Goal: Task Accomplishment & Management: Use online tool/utility

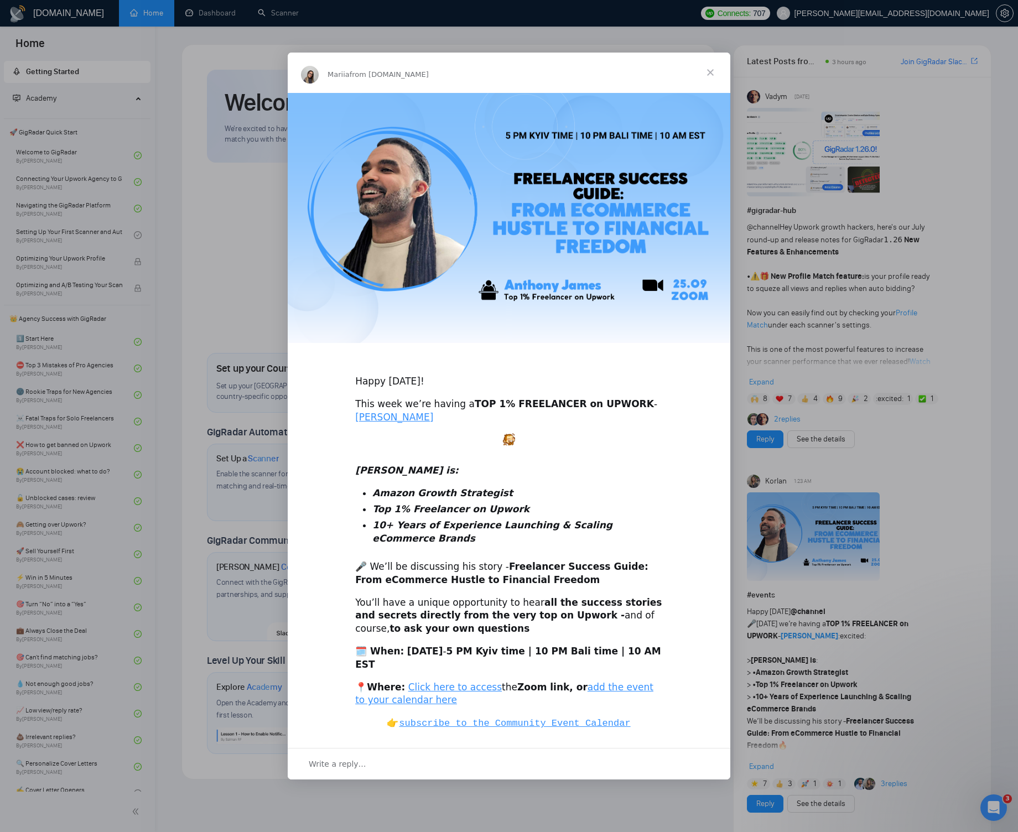
click at [777, 238] on div "Intercom messenger" at bounding box center [509, 416] width 1018 height 832
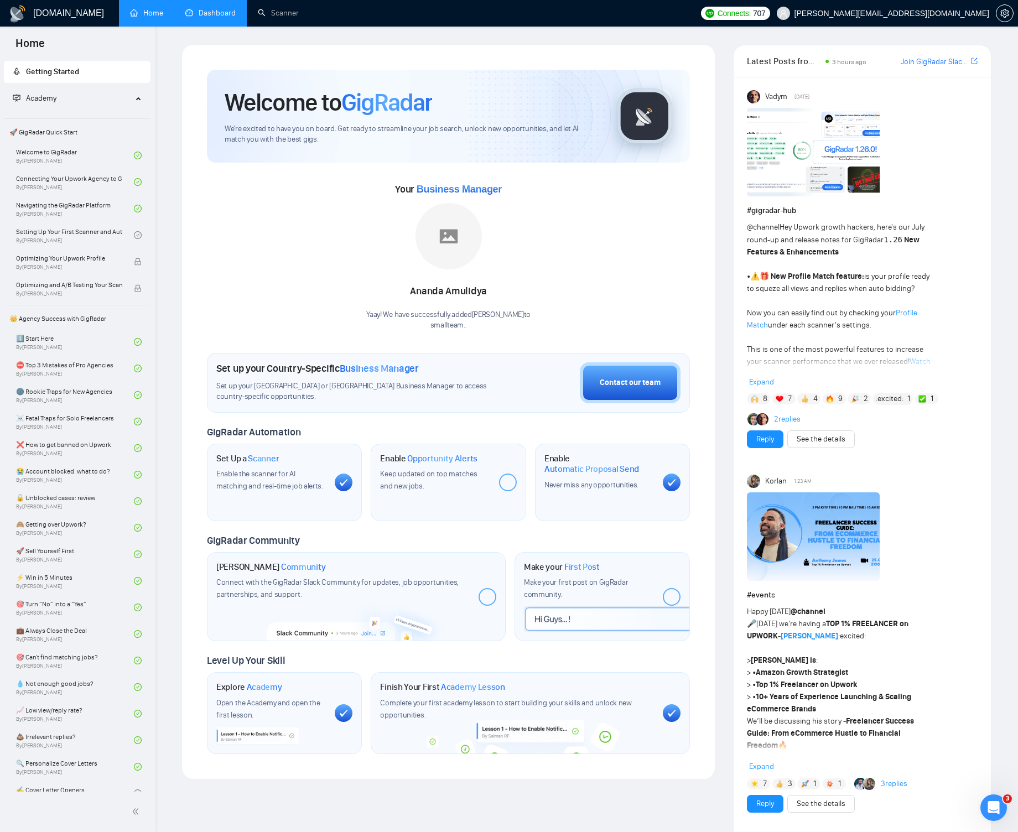
click at [236, 13] on link "Dashboard" at bounding box center [210, 12] width 50 height 9
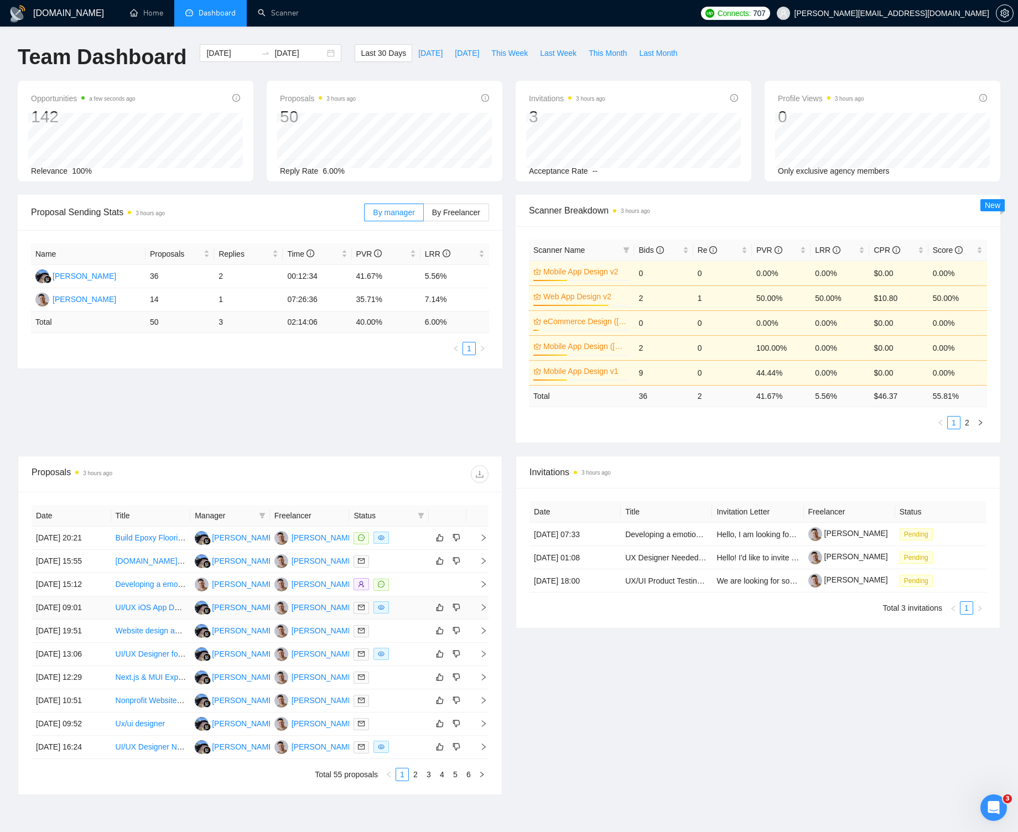
click at [484, 611] on icon "right" at bounding box center [484, 608] width 8 height 8
click at [484, 588] on icon "right" at bounding box center [484, 584] width 8 height 8
click at [483, 565] on icon "right" at bounding box center [484, 561] width 8 height 8
click at [481, 572] on td at bounding box center [477, 561] width 22 height 23
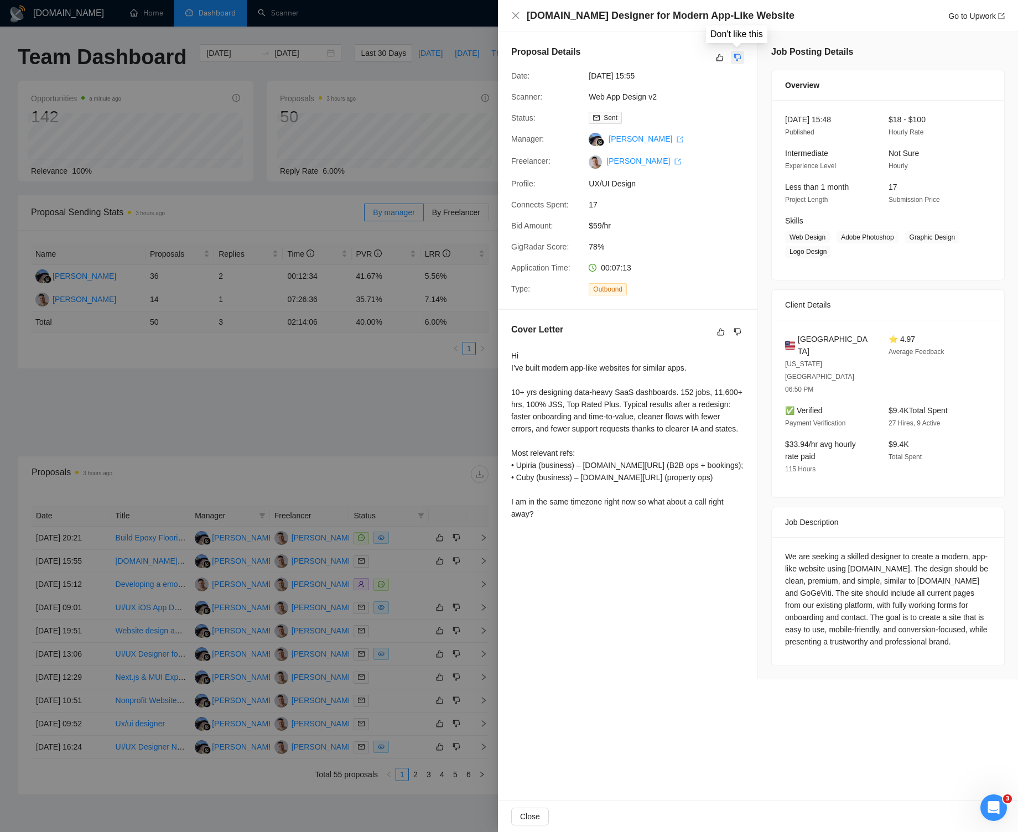
click at [739, 58] on icon "dislike" at bounding box center [738, 57] width 8 height 9
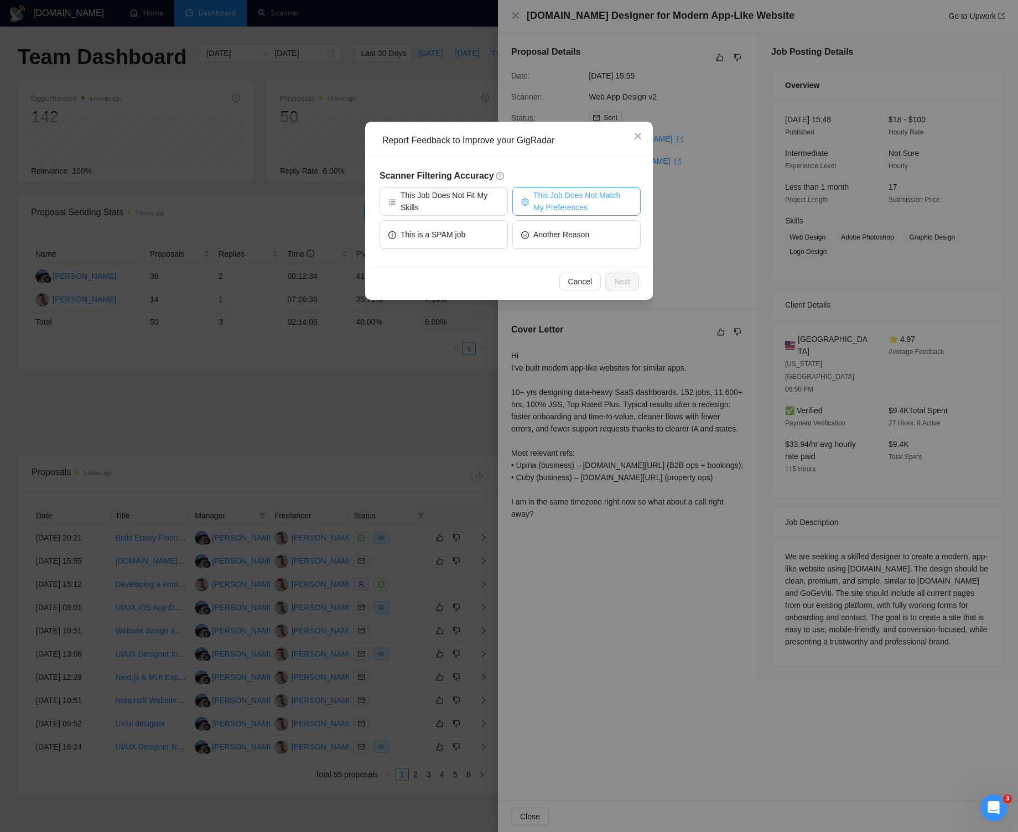
click at [565, 202] on span "This Job Does Not Match My Preferences" at bounding box center [582, 201] width 98 height 24
click at [629, 283] on span "Next" at bounding box center [622, 282] width 16 height 12
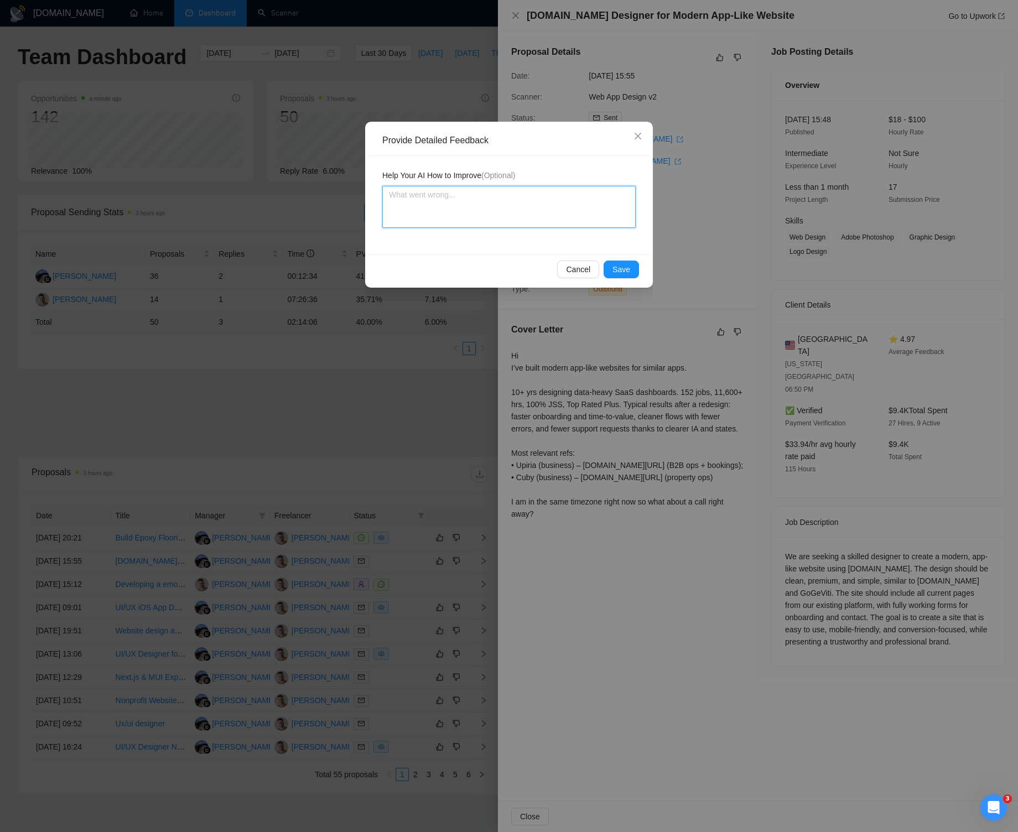
click at [514, 207] on textarea at bounding box center [508, 207] width 253 height 42
type textarea "W"
type textarea "Wo"
type textarea "Won"
type textarea "Wo"
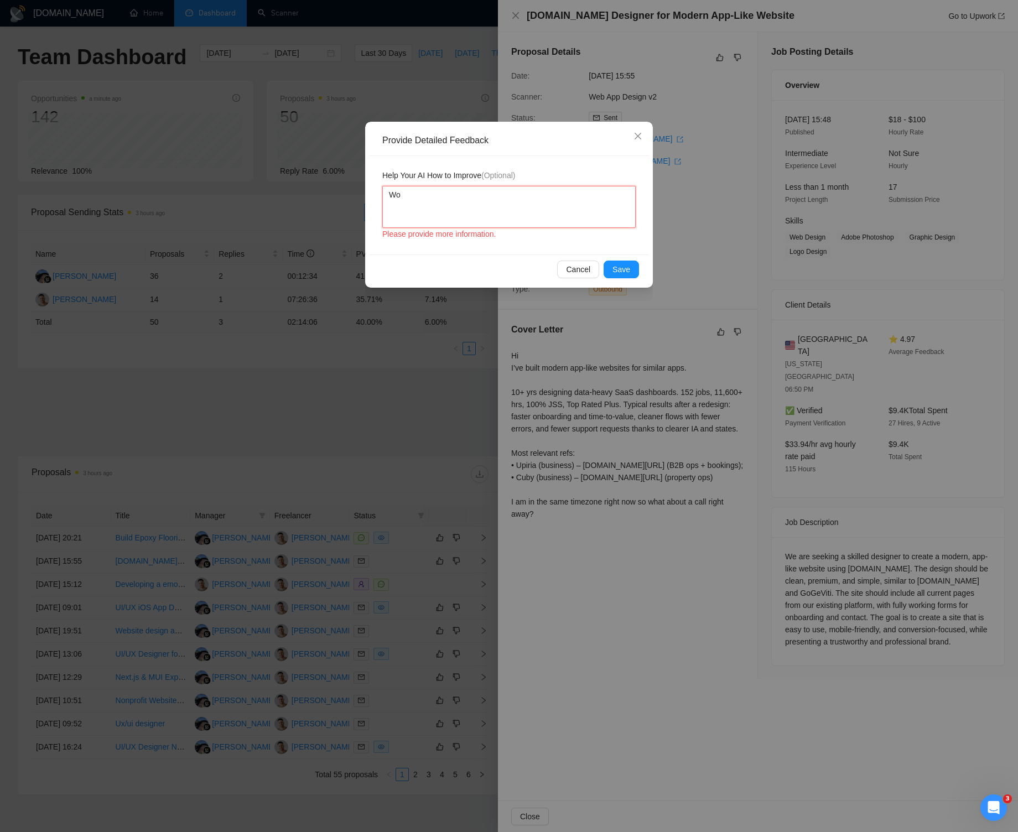
type textarea "W"
type textarea "I"
type textarea "I d"
type textarea "I do"
type textarea "I don"
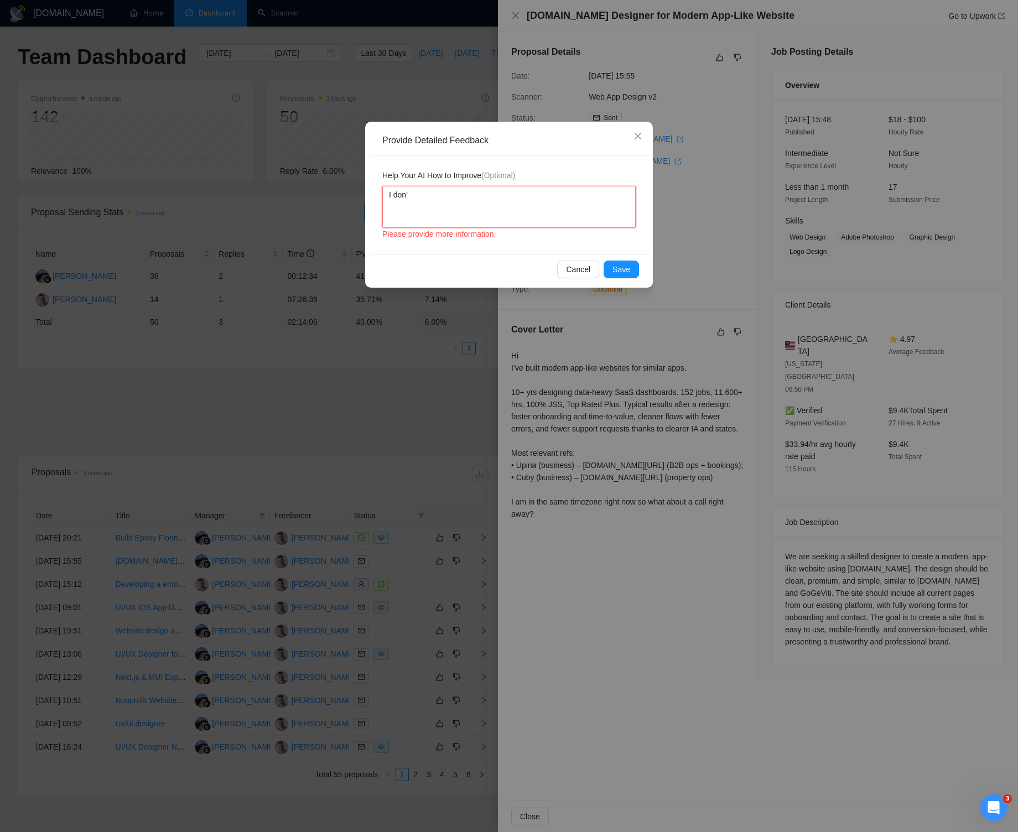
type textarea "I don't"
type textarea "I don't w"
type textarea "I don't wa"
type textarea "I don't want"
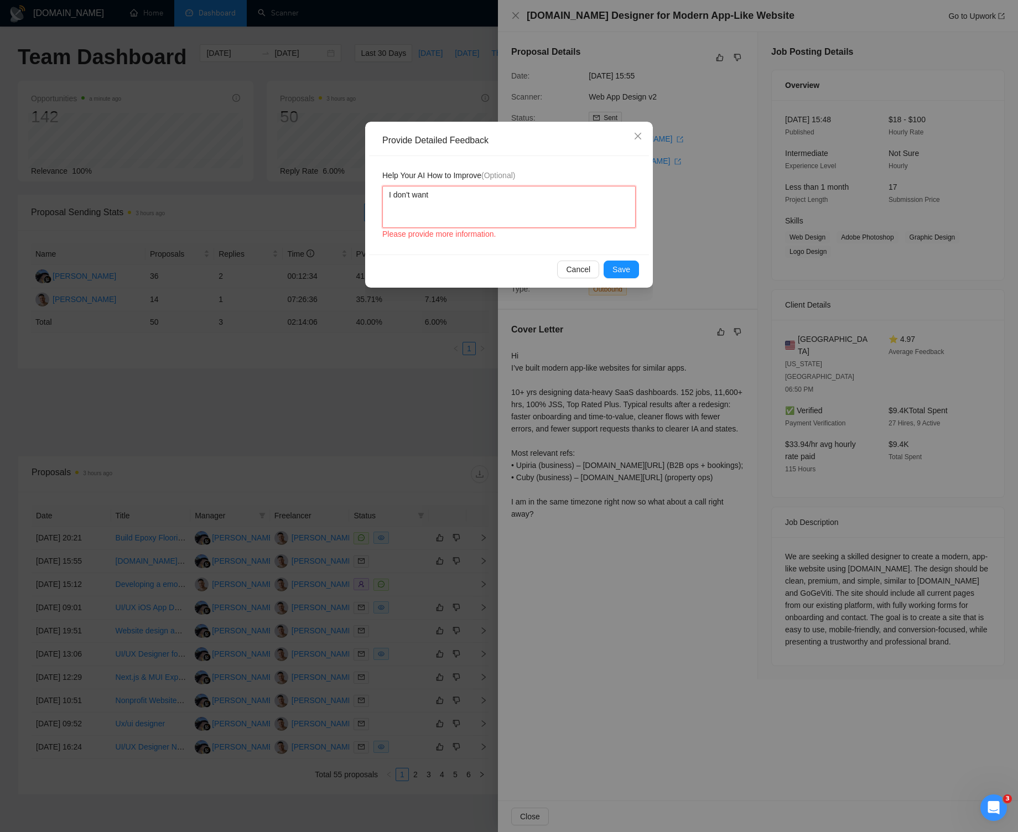
type textarea "I don't want"
type textarea "I don't want t"
type textarea "I don't want to"
type textarea "I don't want to w"
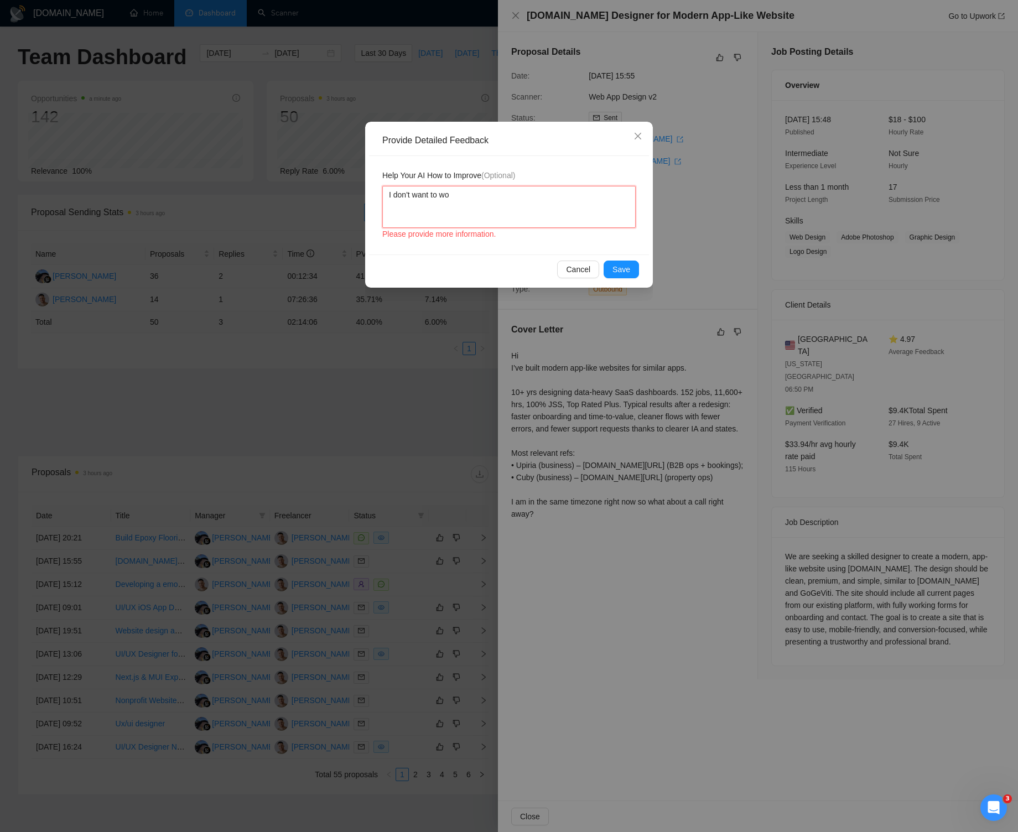
type textarea "I don't want to wor"
type textarea "I don't want to work"
type textarea "I don't want to work w"
type textarea "I don't want to work wi"
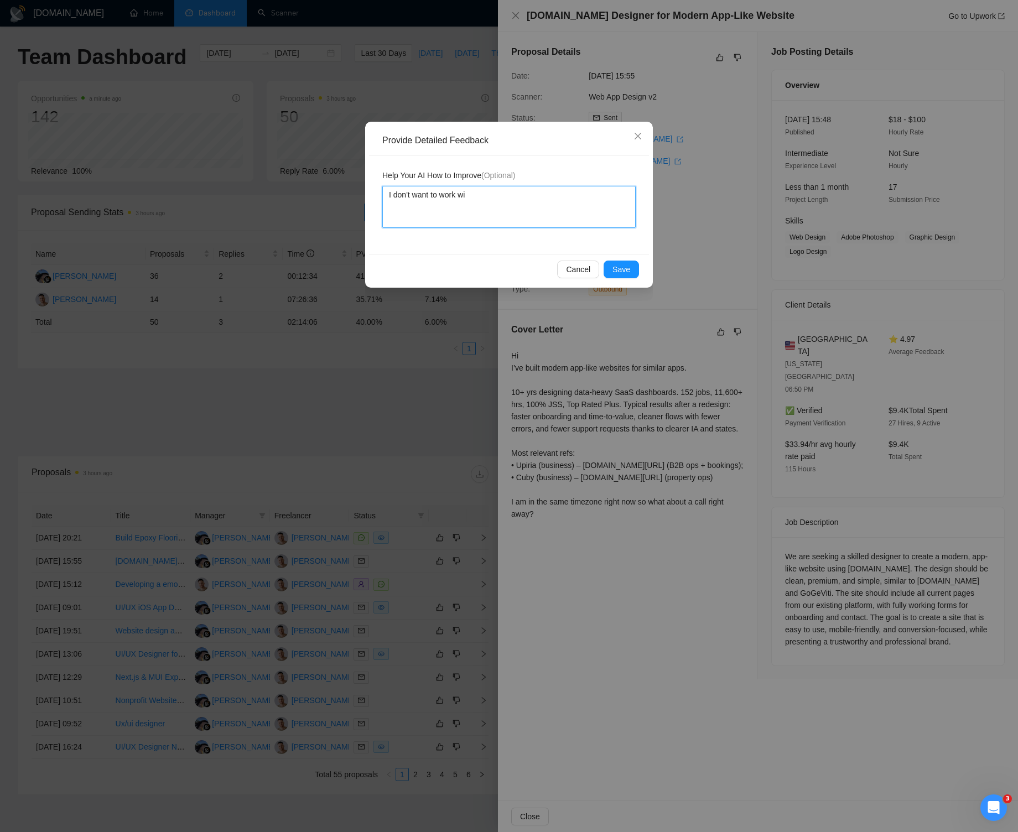
type textarea "I don't want to work wit"
type textarea "I don't want to work with"
type textarea "I don't want to work with p"
type textarea "I don't want to work with pr"
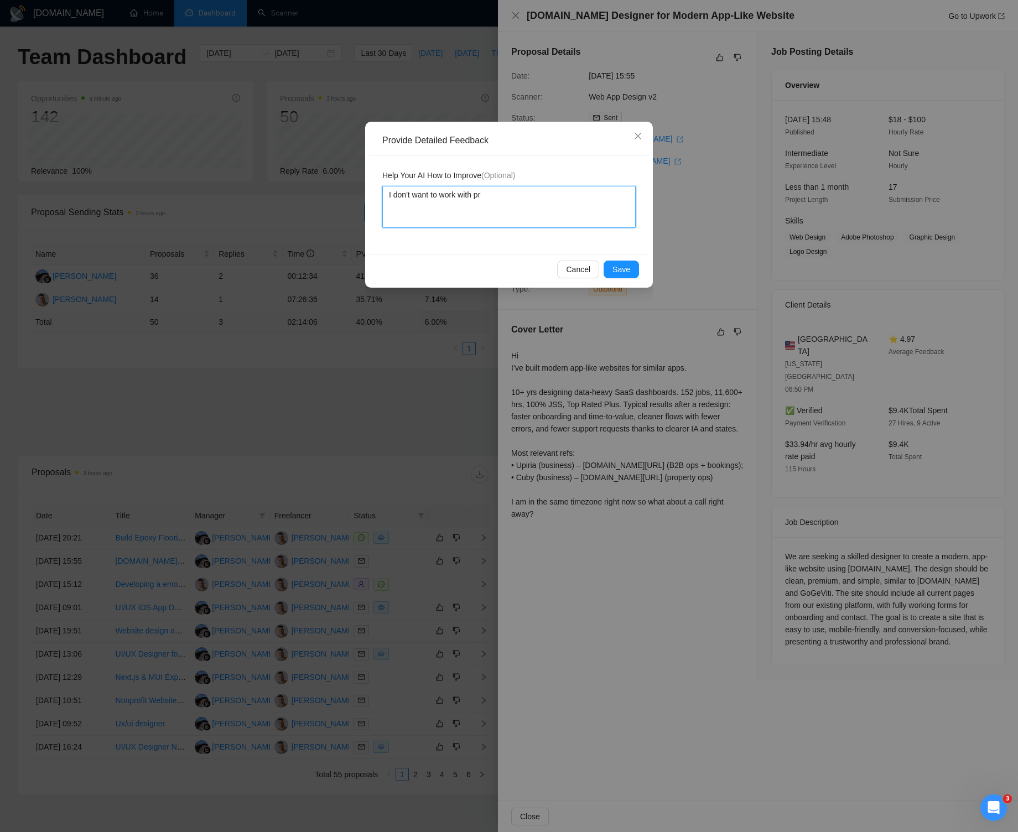
type textarea "I don't want to work with pro"
type textarea "I don't want to work with proj"
type textarea "I don't want to work with proje"
type textarea "I don't want to work with projec"
type textarea "I don't want to work with project"
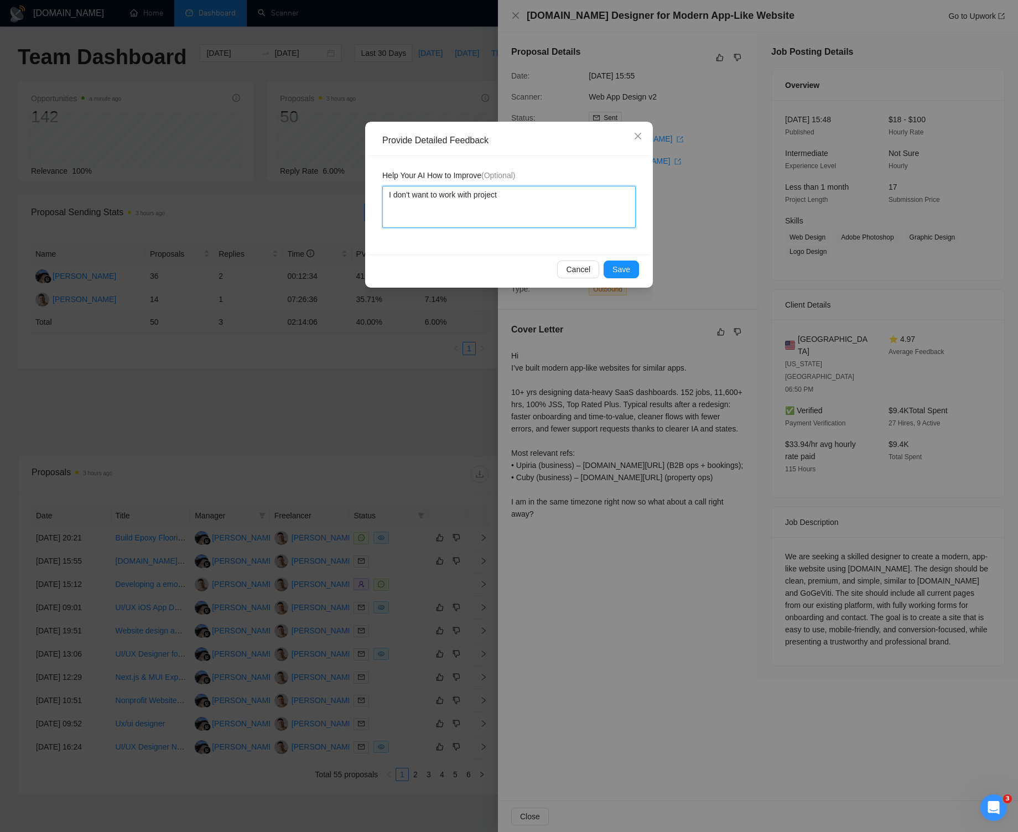
type textarea "I don't want to work with project o"
type textarea "I don't want to work with project on"
type textarea "I don't want to work with project o"
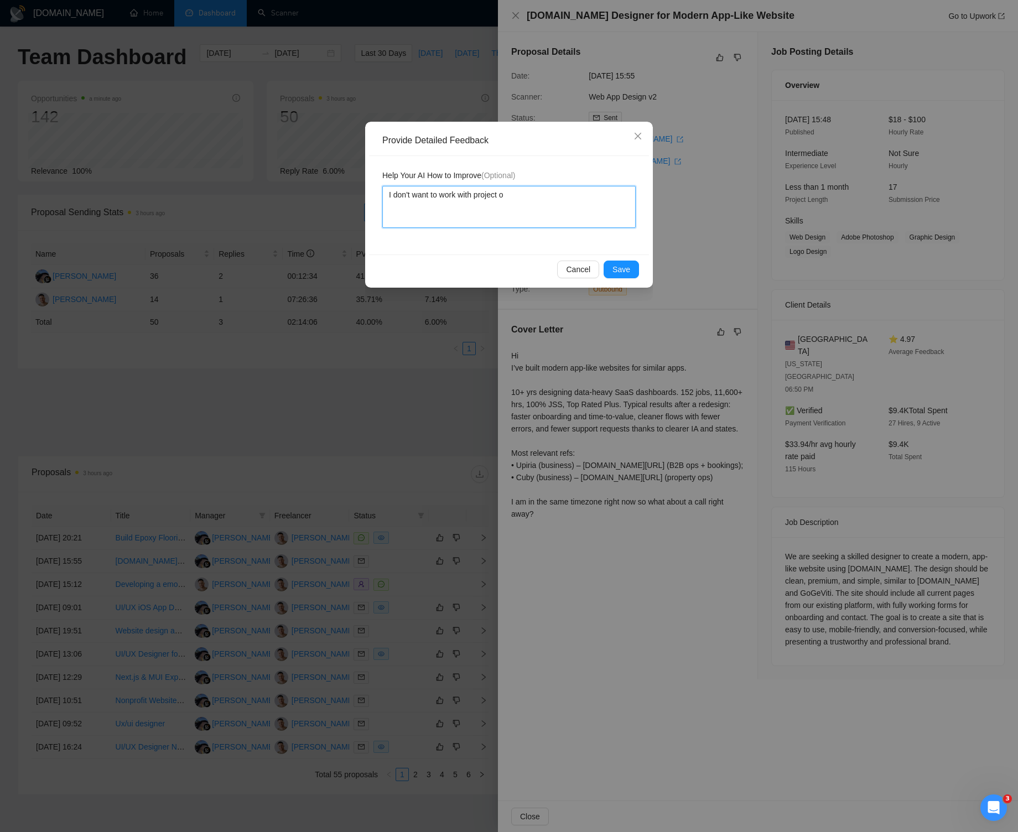
type textarea "I don't want to work with project"
type textarea "I don't want to work with project t"
type textarea "I don't want to work with project th"
type textarea "I don't want to work with project tha"
type textarea "I don't want to work with project that"
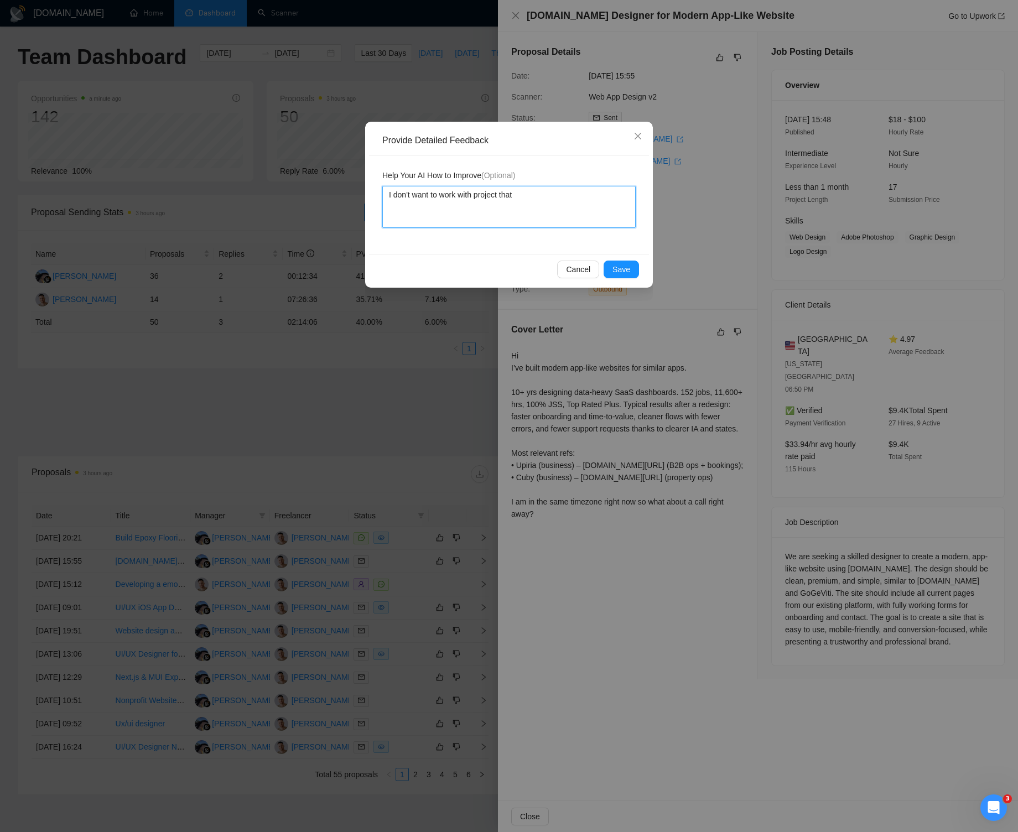
type textarea "I don't want to work with project that"
type textarea "I don't want to work with project that a"
type textarea "I don't want to work with project that ar"
type textarea "I don't want to work with project that are"
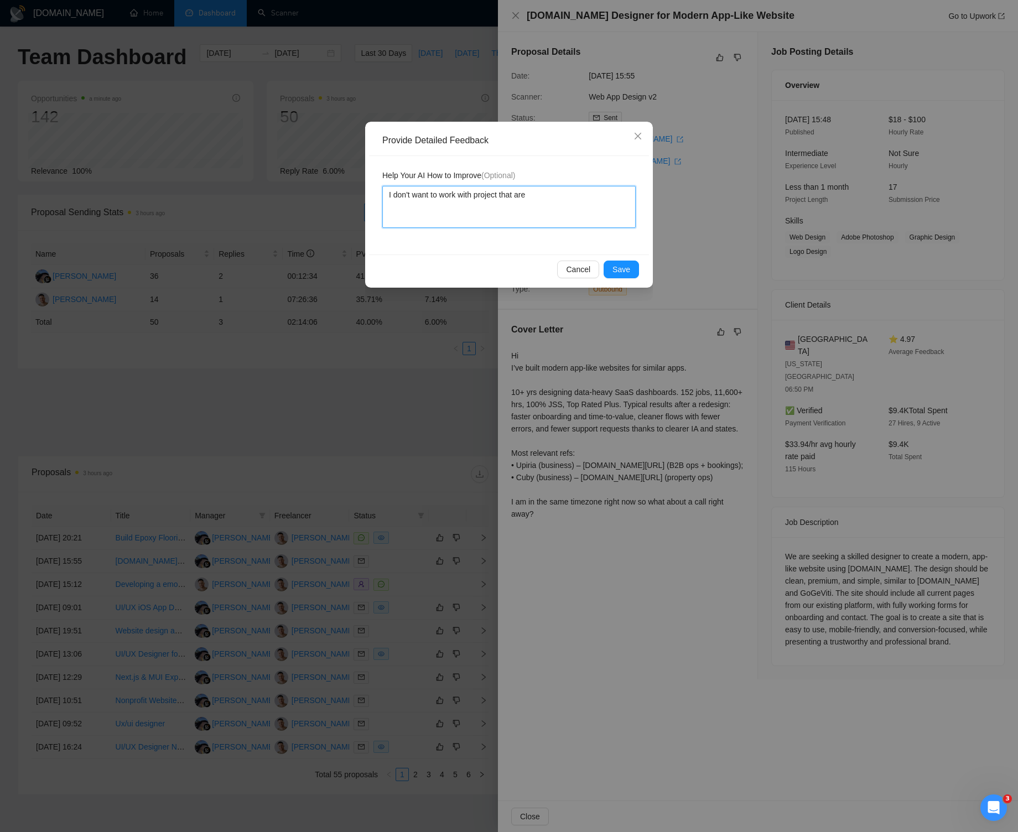
type textarea "I don't want to work with project"
type textarea "I don't want to work o project"
type textarea "I don't want to work on project"
type textarea "I don't want to work on Fr project"
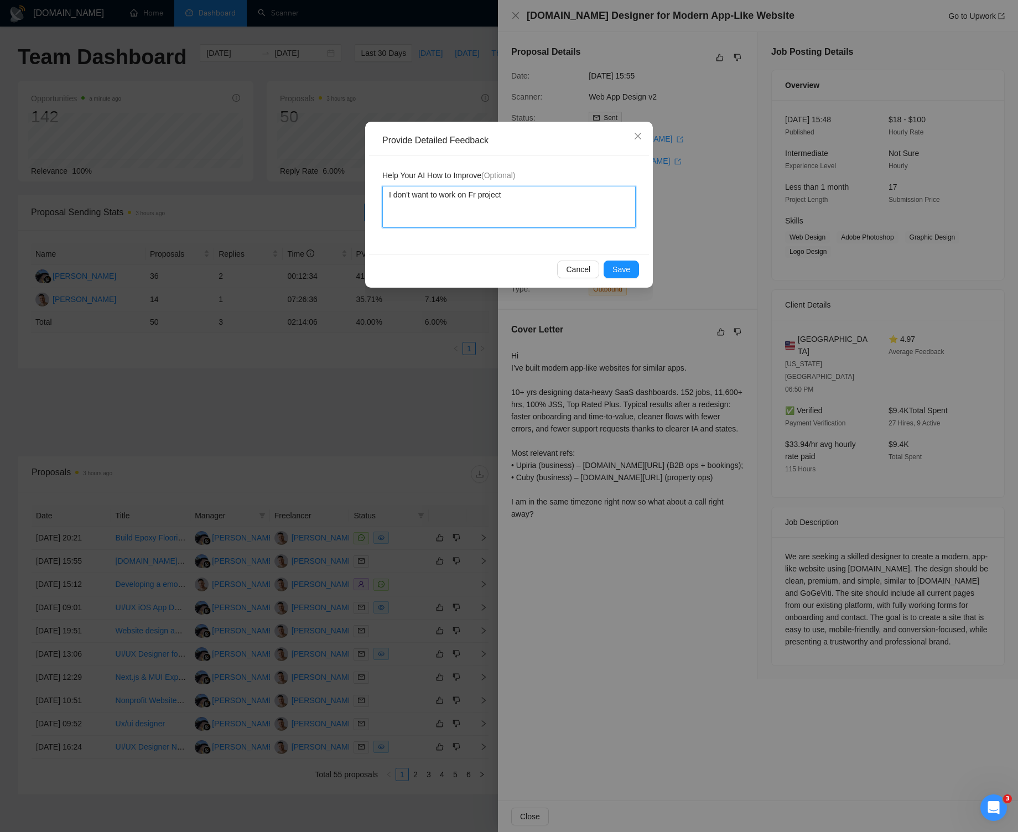
type textarea "I don't want to work on Fra project"
type textarea "I don't want to work on Fram project"
type textarea "I don't want to work on Frame project"
type textarea "I don't want to work on Framer project"
type textarea "I don't want to work on Framerk project"
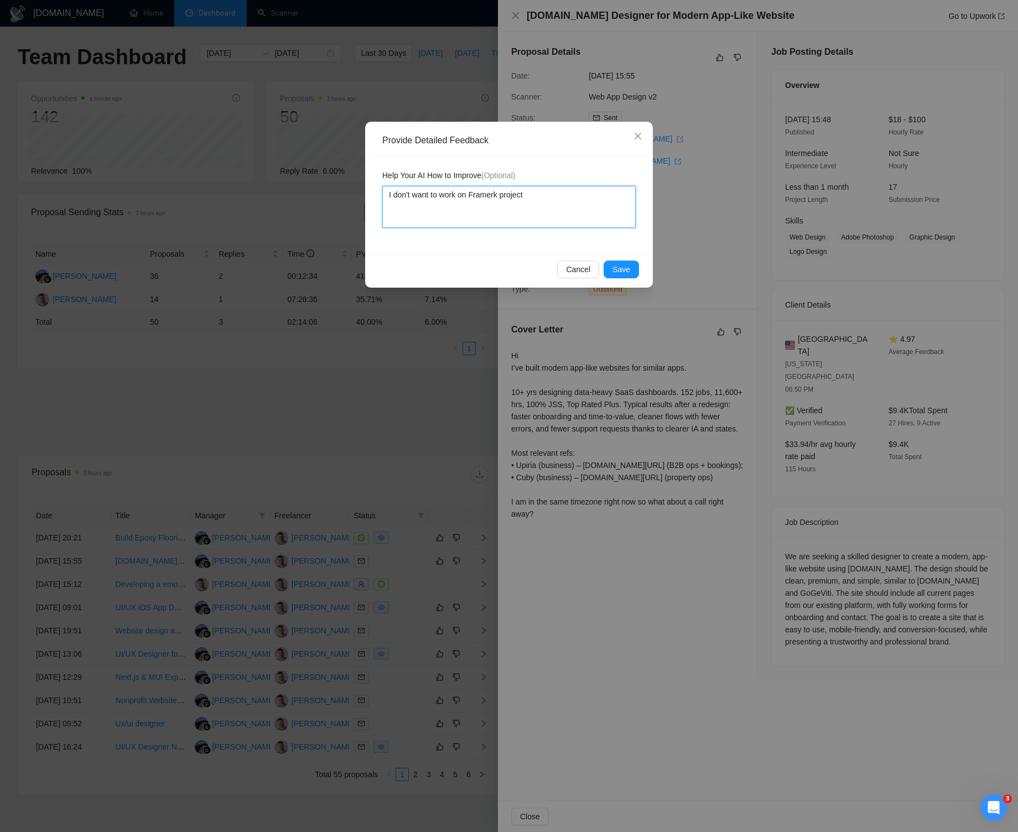
type textarea "I don't want to work on Framer project"
type textarea "I don't want to work on Framer. project"
type textarea "I don't want to work on Framer.co project"
type textarea "I don't want to work on Framer.com project"
type textarea "I don't want to work on Framer.com project s"
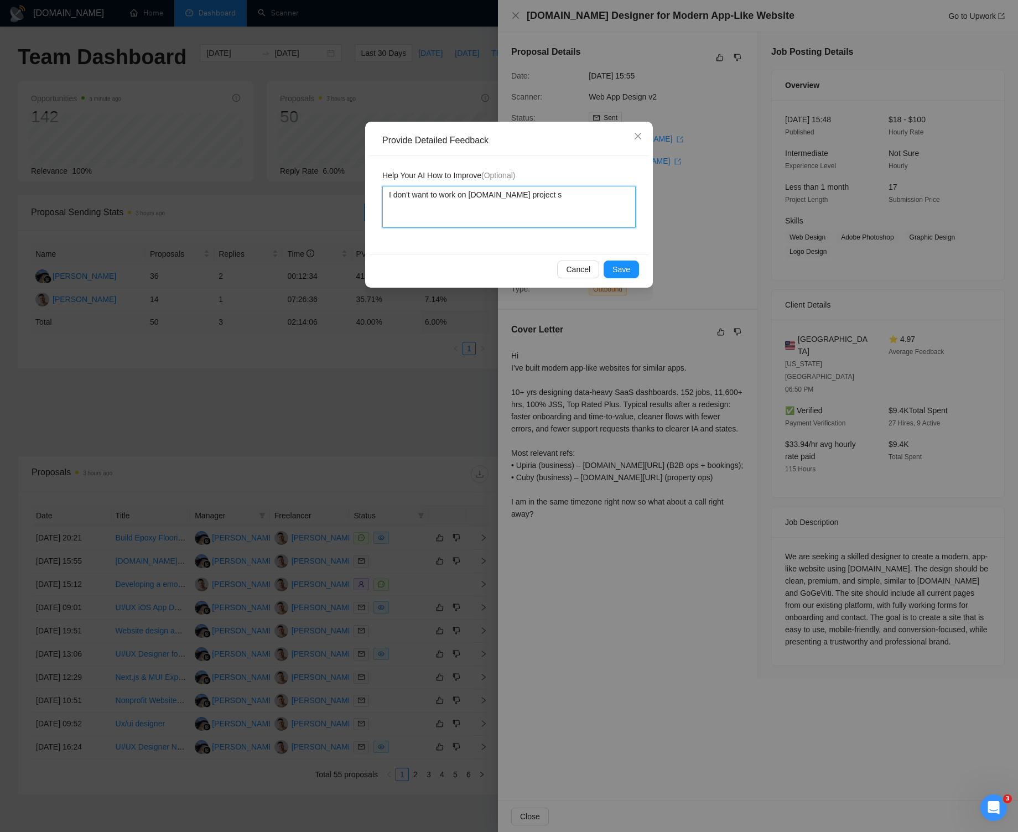
type textarea "I don't want to work on Framer.com project"
type textarea "I don't want to work on Framer.com projects"
click at [626, 270] on span "Save" at bounding box center [622, 269] width 18 height 12
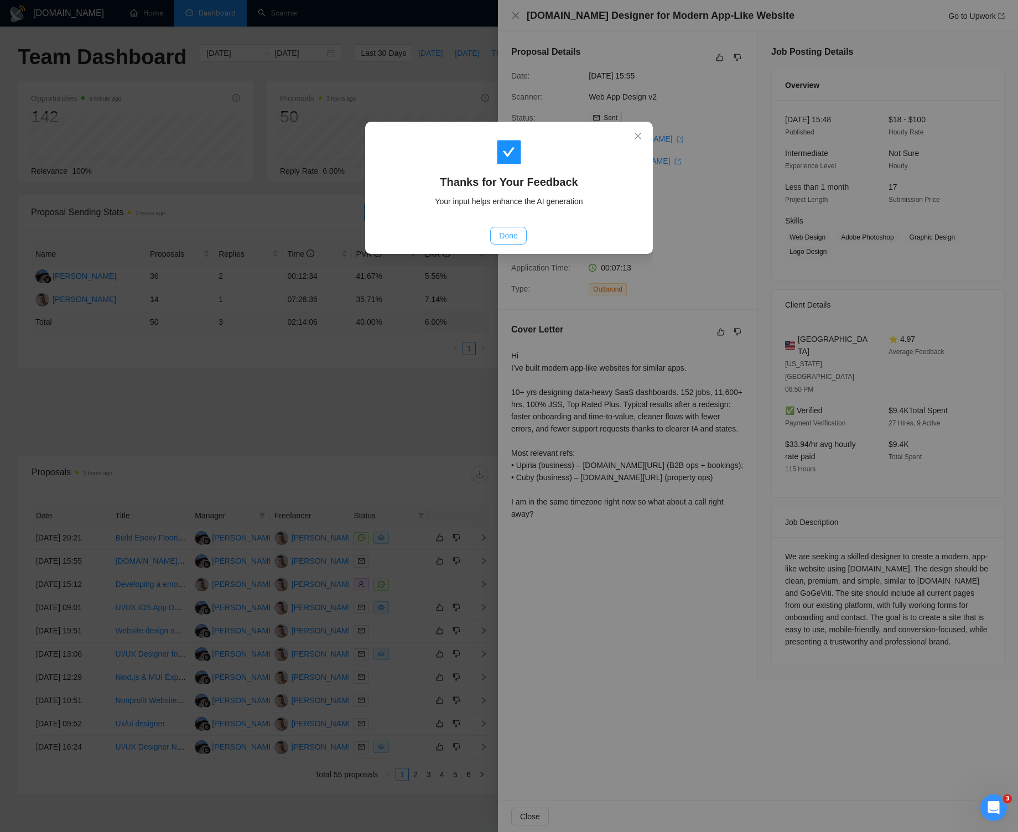
drag, startPoint x: 535, startPoint y: 243, endPoint x: 521, endPoint y: 239, distance: 14.4
click at [535, 243] on div "Done" at bounding box center [508, 236] width 261 height 18
click at [521, 239] on button "Done" at bounding box center [508, 236] width 36 height 18
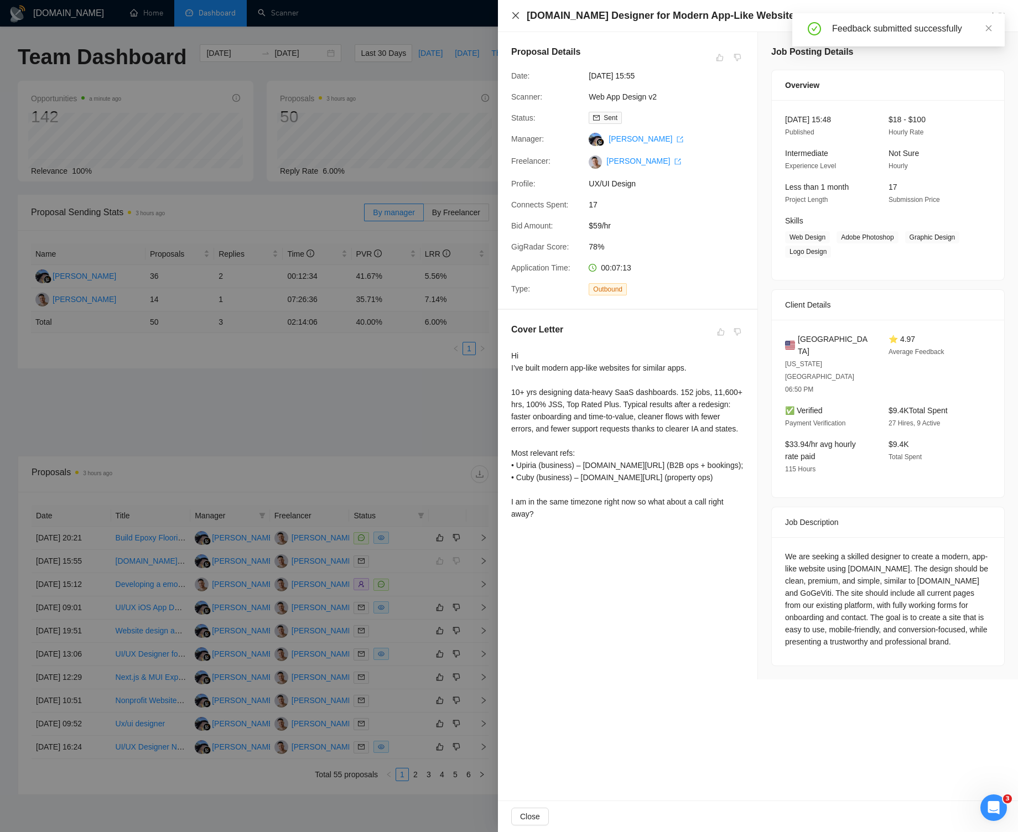
click at [513, 15] on icon "close" at bounding box center [515, 15] width 9 height 9
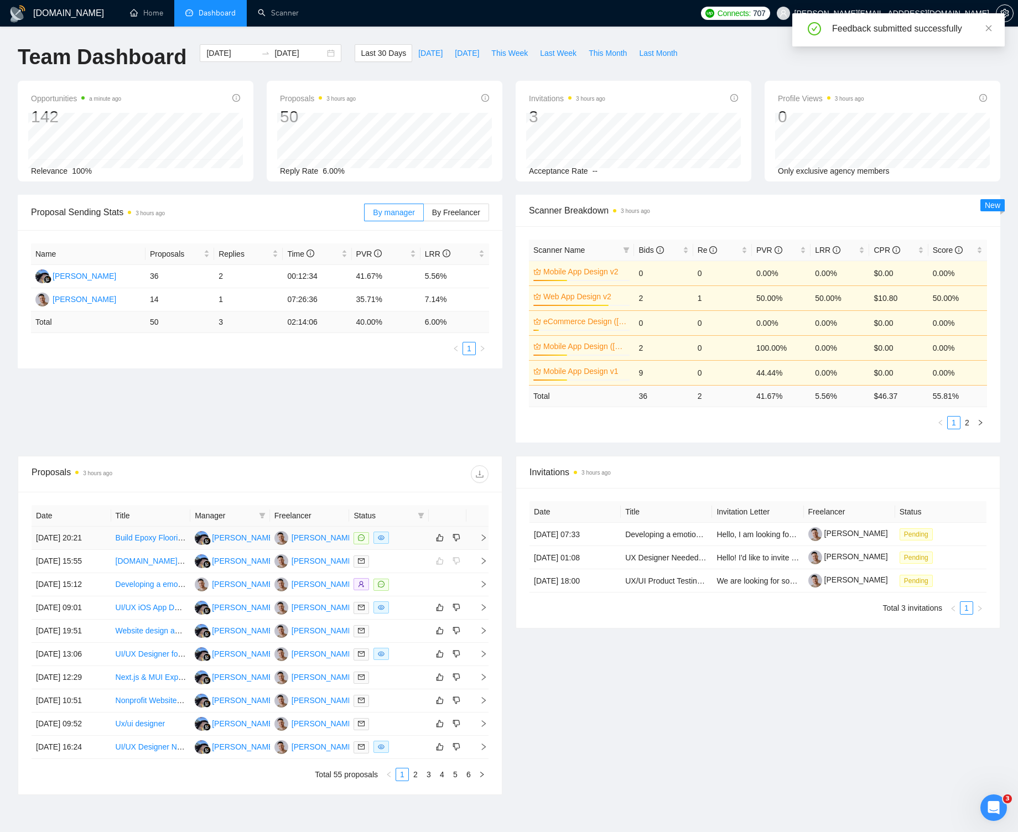
click at [483, 539] on icon "right" at bounding box center [484, 538] width 8 height 8
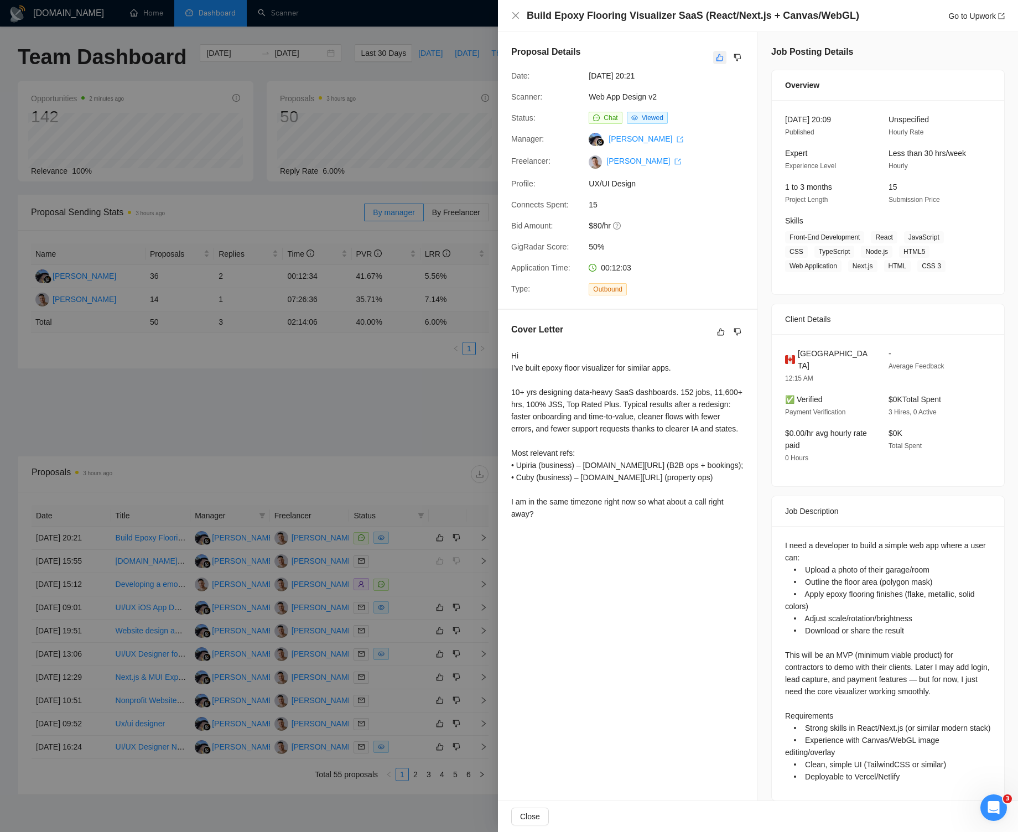
click at [714, 56] on button "button" at bounding box center [719, 57] width 13 height 13
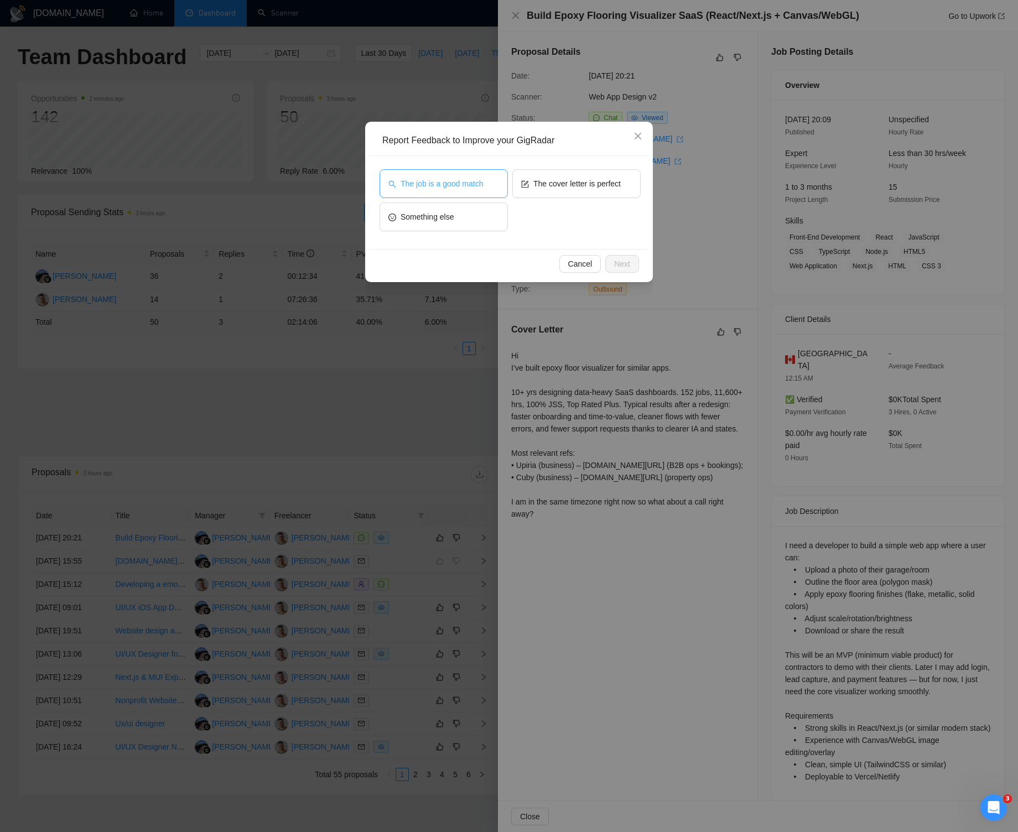
click at [497, 183] on button "The job is a good match" at bounding box center [444, 183] width 128 height 29
click at [615, 253] on div "Cancel Next" at bounding box center [509, 263] width 280 height 29
click at [617, 259] on span "Next" at bounding box center [622, 264] width 16 height 12
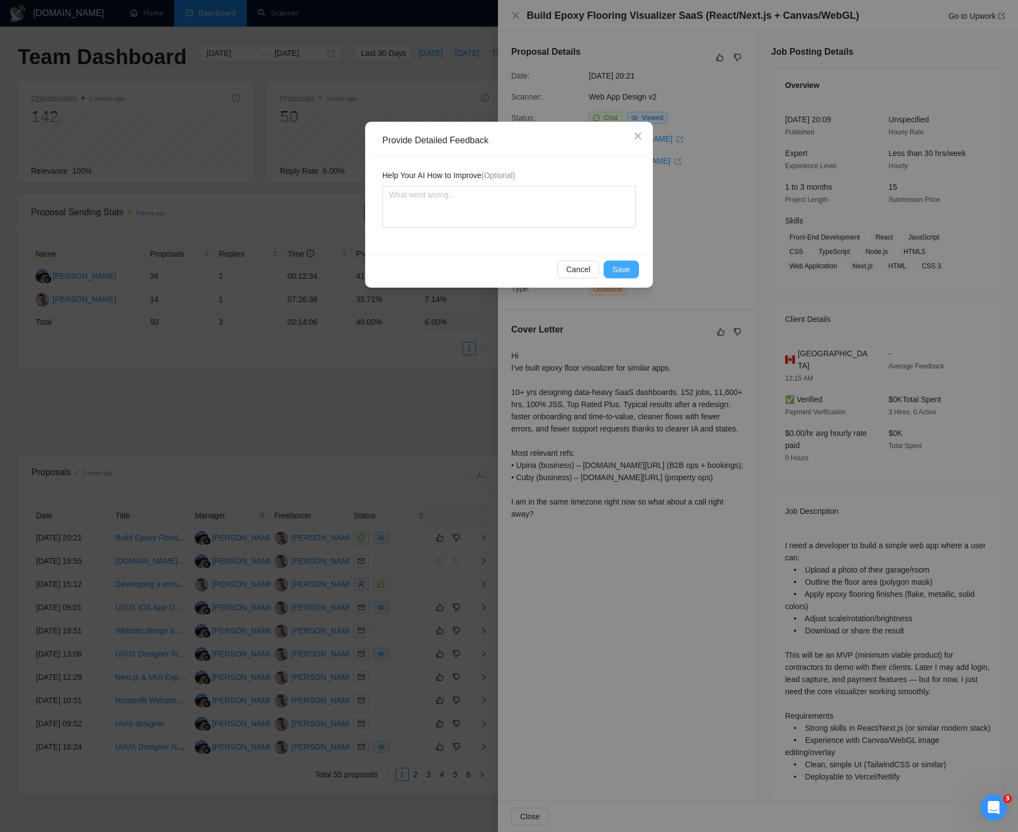
click at [619, 268] on span "Save" at bounding box center [622, 269] width 18 height 12
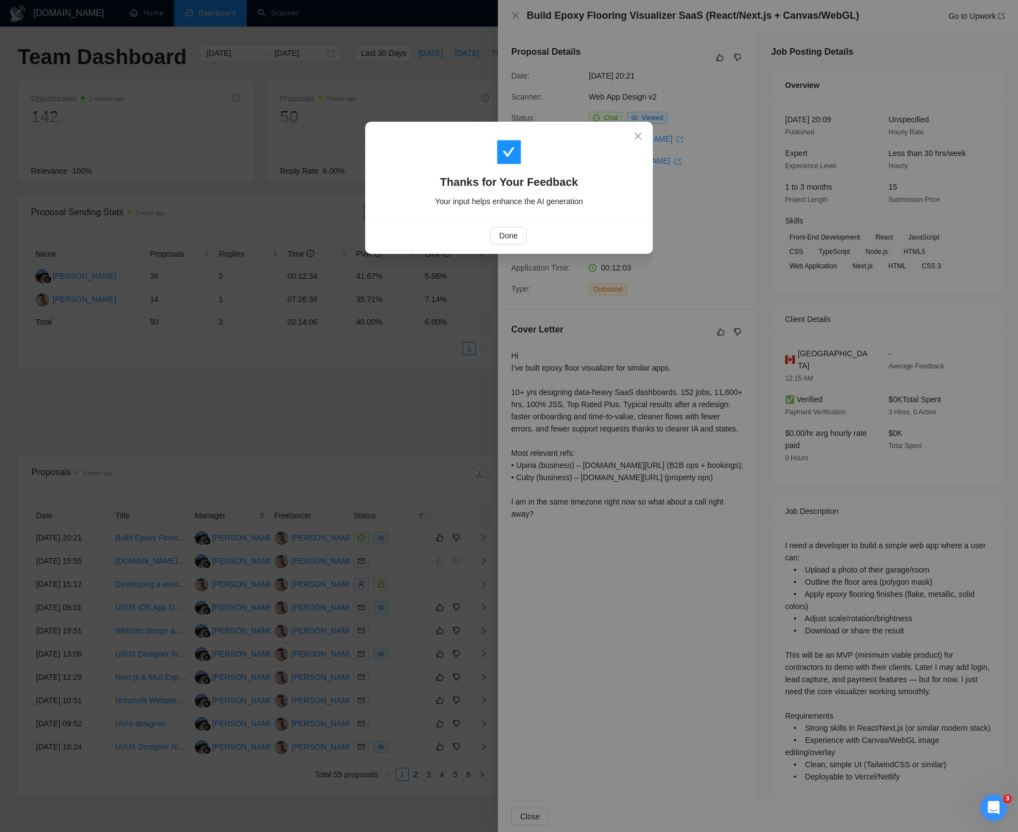
click at [502, 226] on div "Done" at bounding box center [509, 235] width 280 height 29
click at [505, 234] on span "Done" at bounding box center [508, 236] width 18 height 12
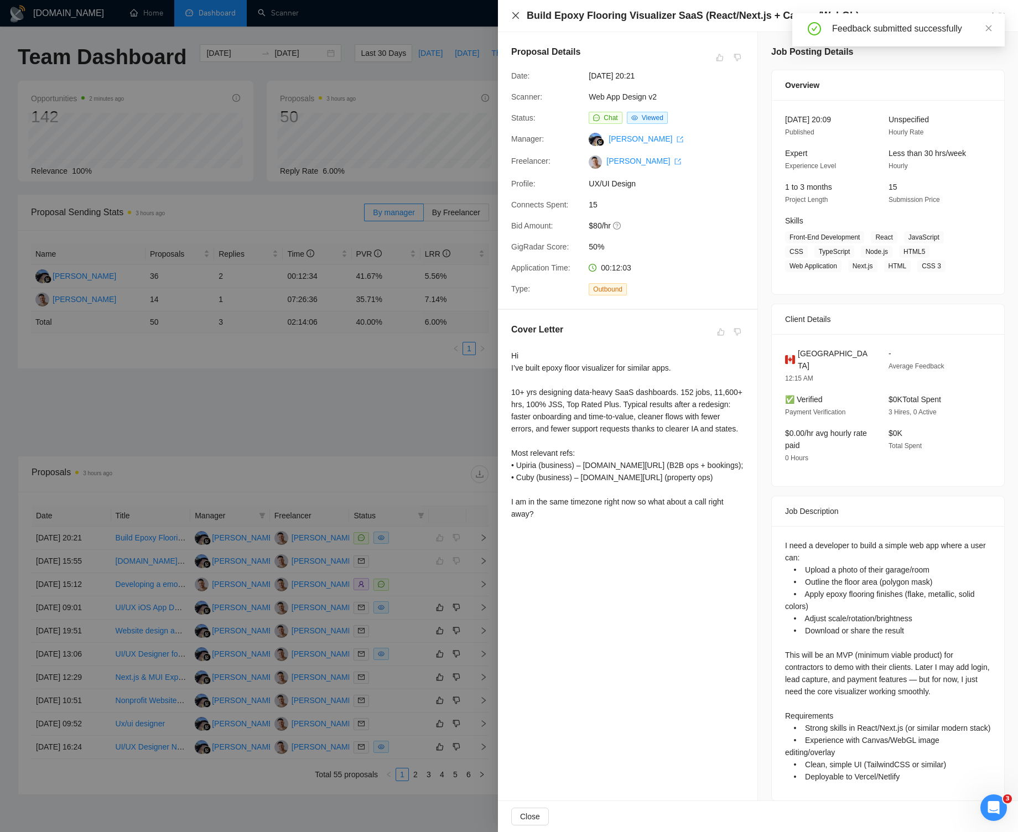
click at [515, 16] on icon "close" at bounding box center [515, 15] width 7 height 7
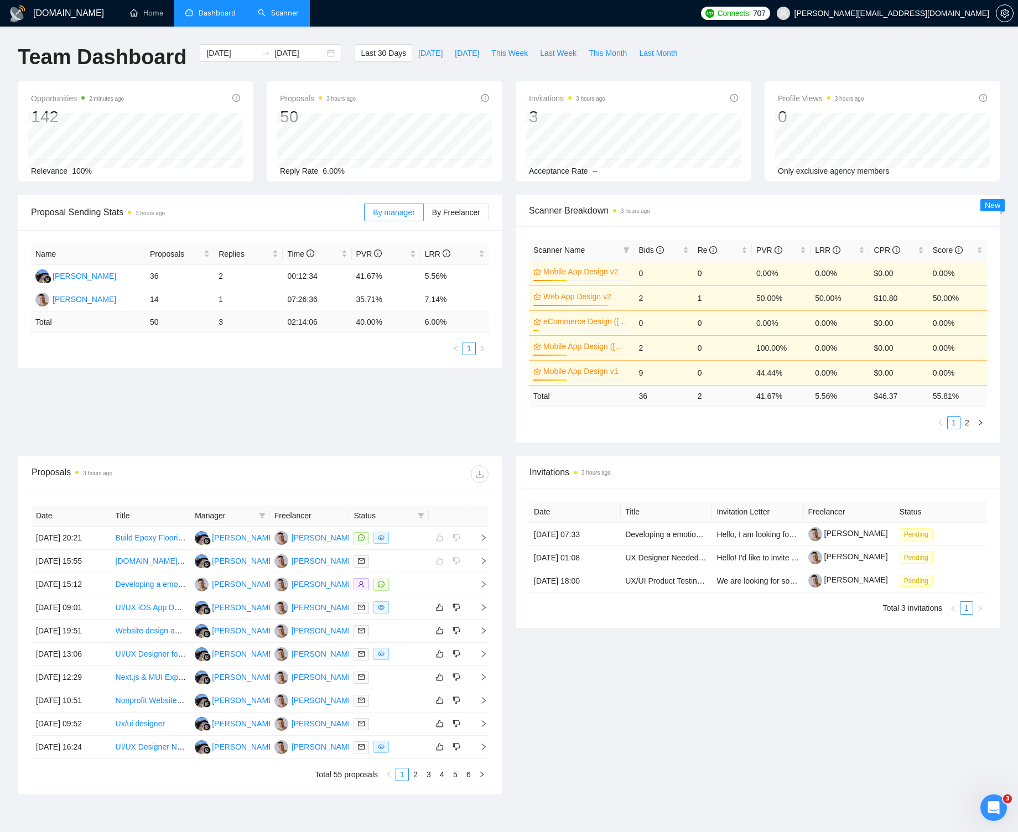
click at [289, 14] on link "Scanner" at bounding box center [278, 12] width 41 height 9
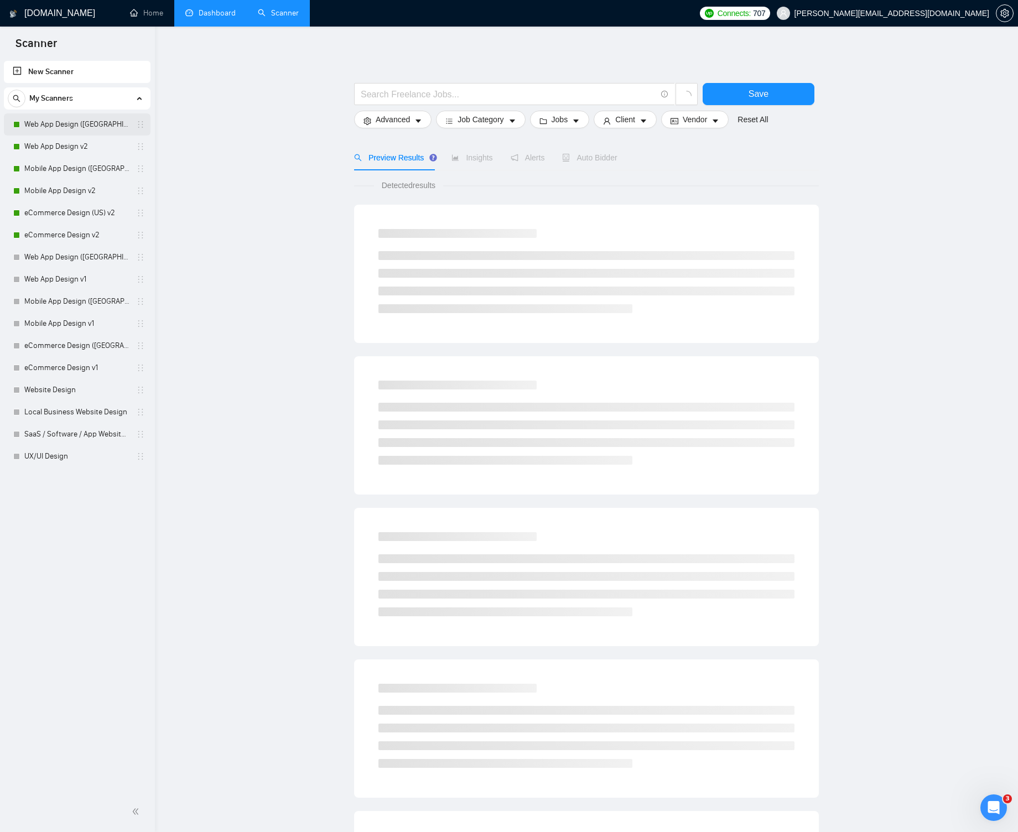
click at [81, 121] on link "Web App Design ([GEOGRAPHIC_DATA]) v2" at bounding box center [76, 124] width 105 height 22
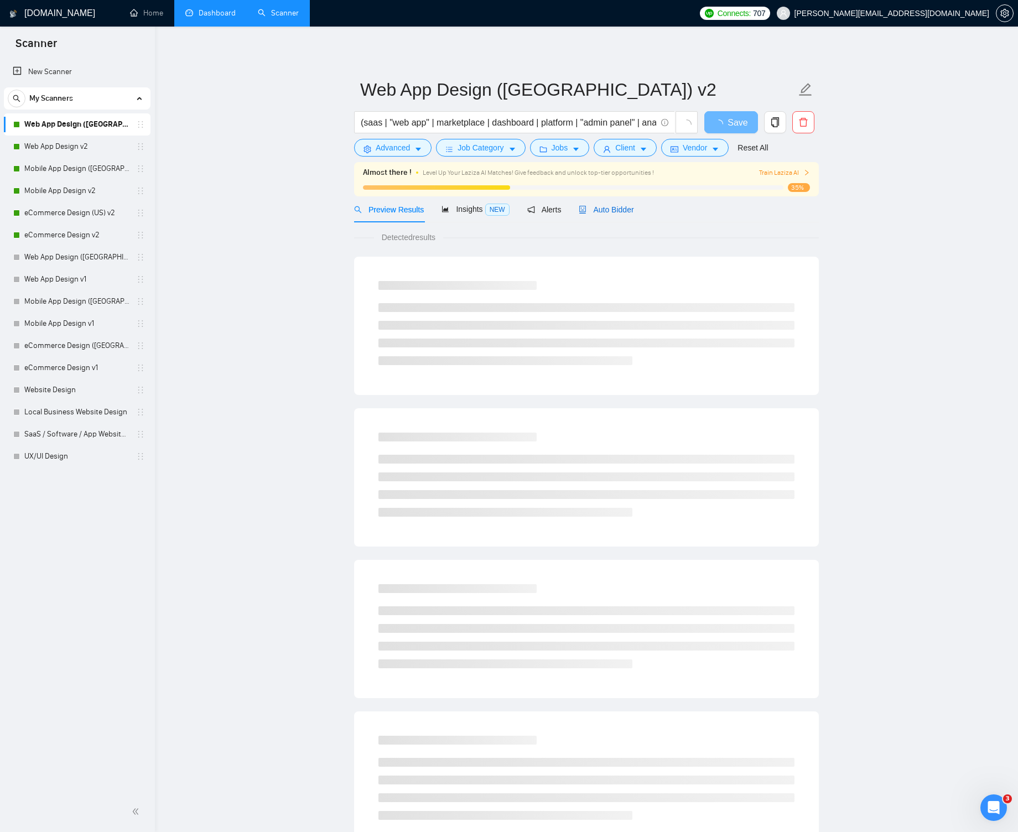
click at [634, 211] on span "Auto Bidder" at bounding box center [606, 209] width 55 height 9
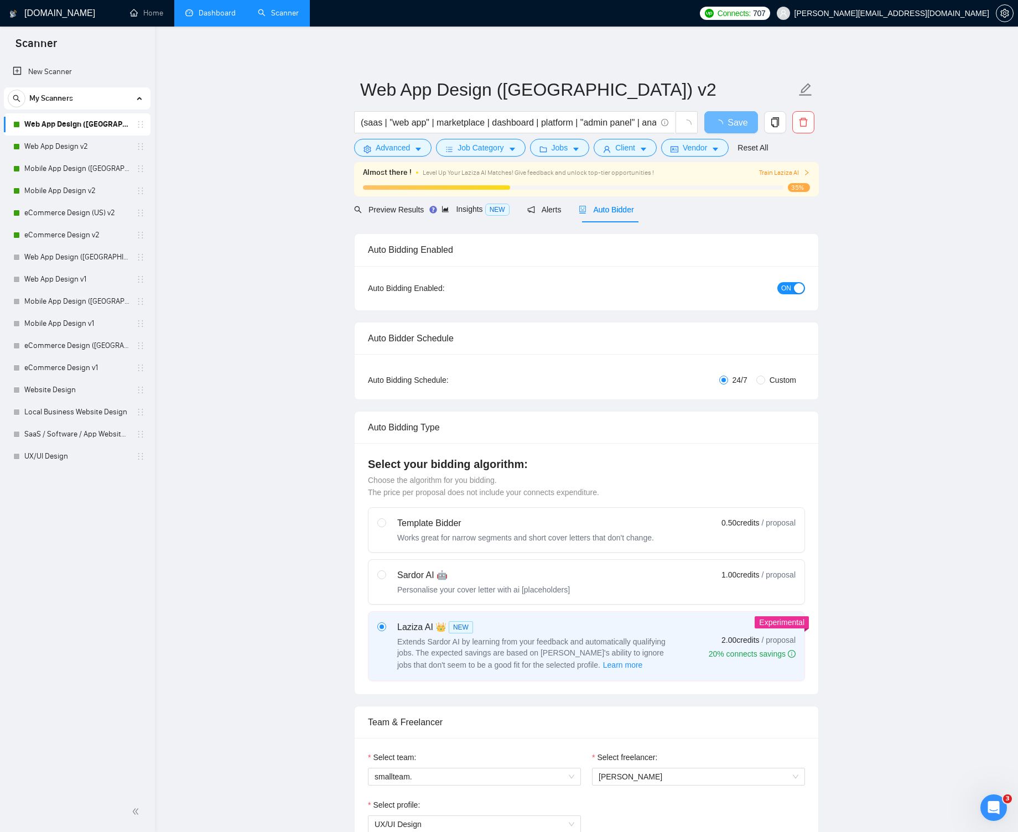
radio input "false"
radio input "true"
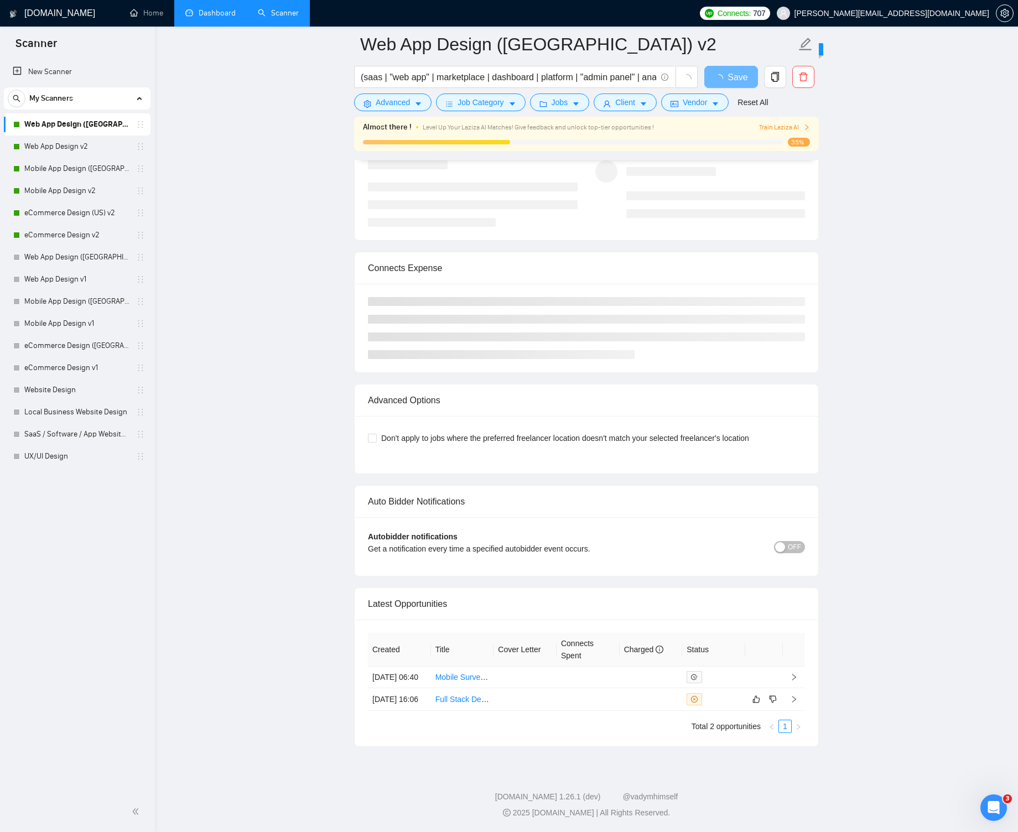
scroll to position [2405, 0]
click at [195, 15] on link "Dashboard" at bounding box center [210, 12] width 50 height 9
